Goal: Find specific page/section: Find specific page/section

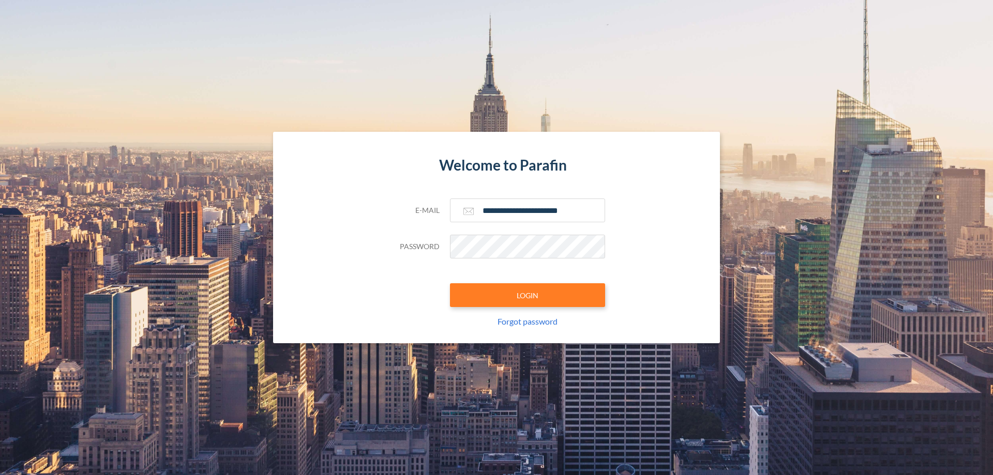
type input "**********"
click at [527, 295] on button "LOGIN" at bounding box center [527, 295] width 155 height 24
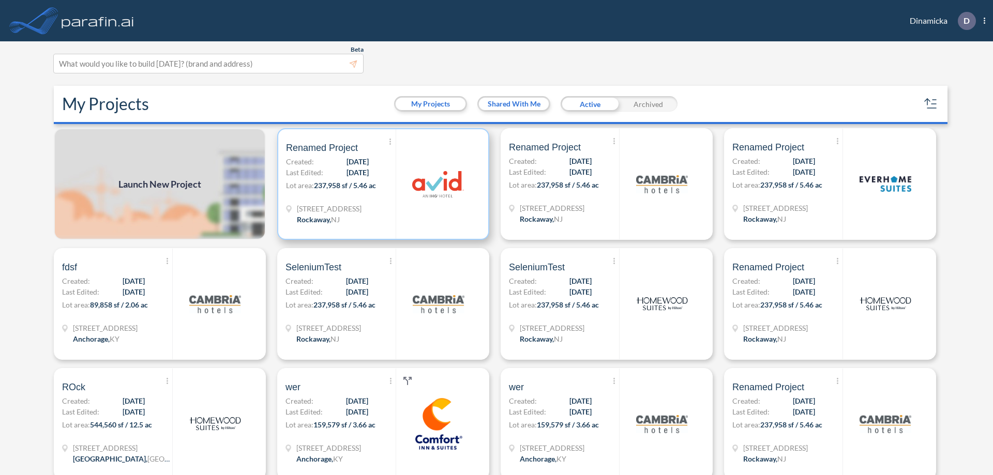
scroll to position [3, 0]
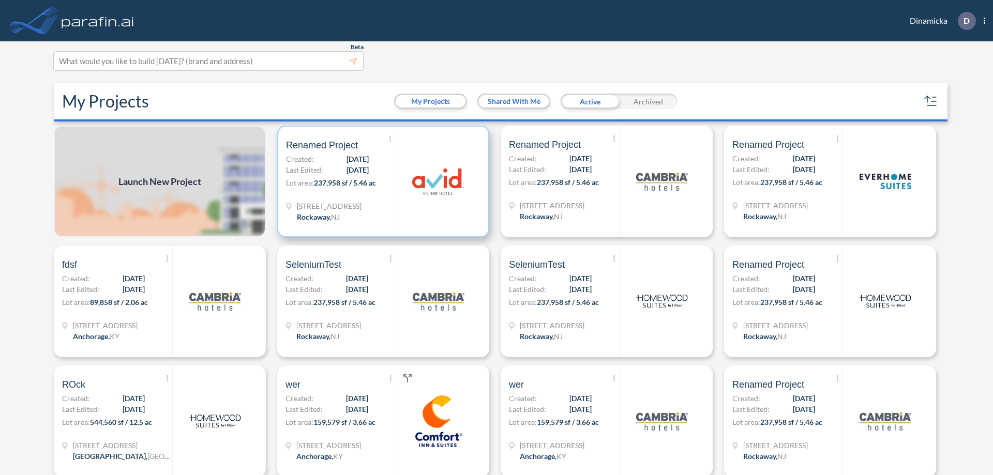
click at [381, 181] on p "Lot area: 237,958 sf / 5.46 ac" at bounding box center [341, 184] width 110 height 15
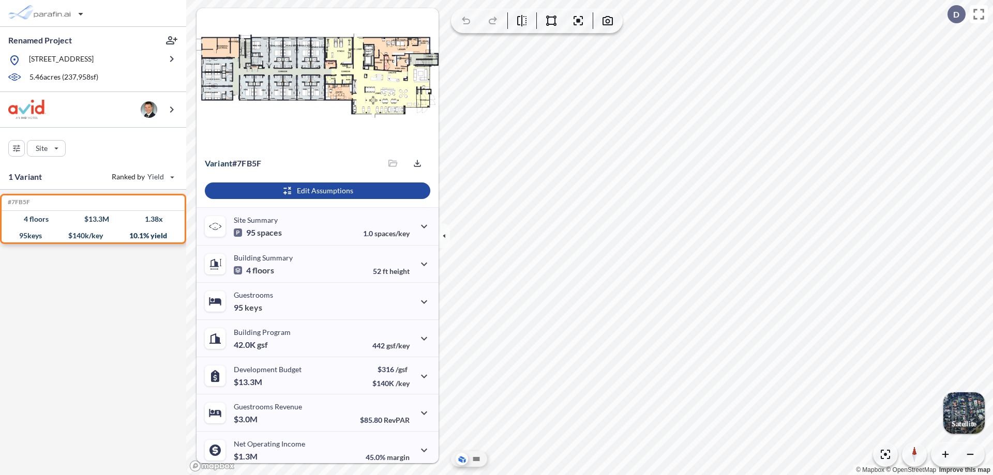
scroll to position [43, 0]
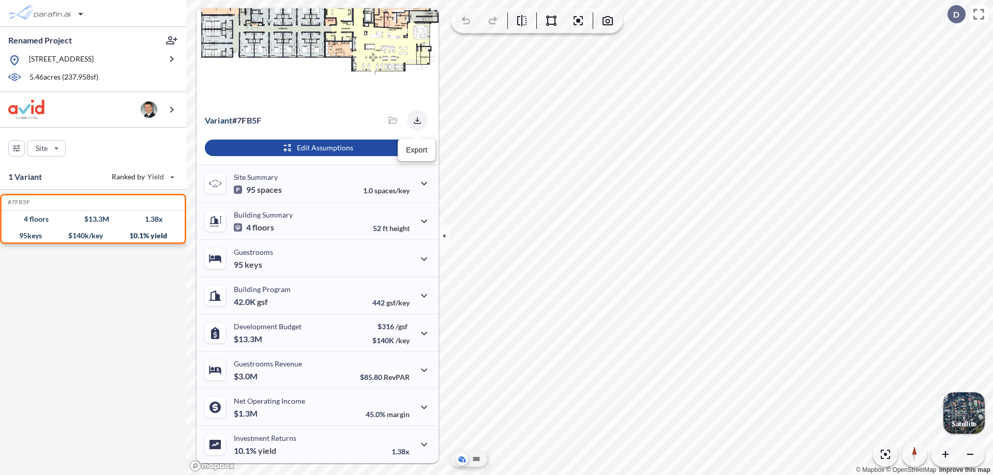
click at [414, 120] on icon "button" at bounding box center [417, 120] width 7 height 7
